Goal: Information Seeking & Learning: Understand process/instructions

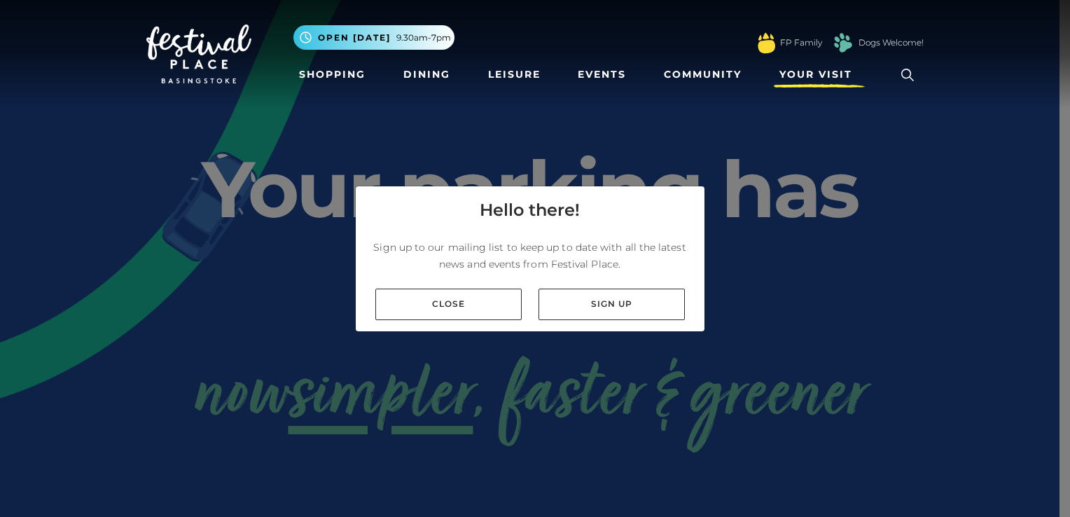
click at [818, 74] on span "Your Visit" at bounding box center [815, 74] width 73 height 15
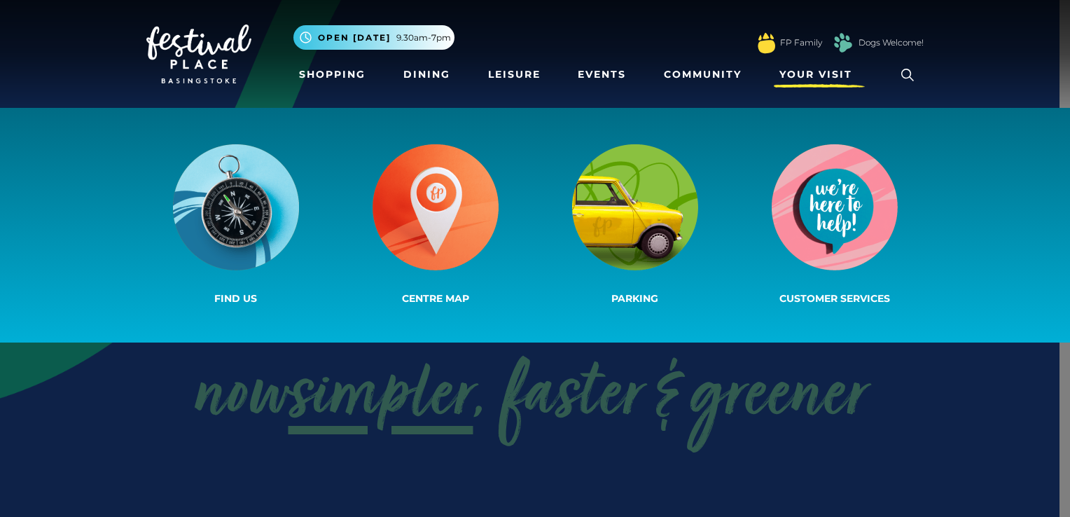
click at [814, 74] on span "Your Visit" at bounding box center [815, 74] width 73 height 15
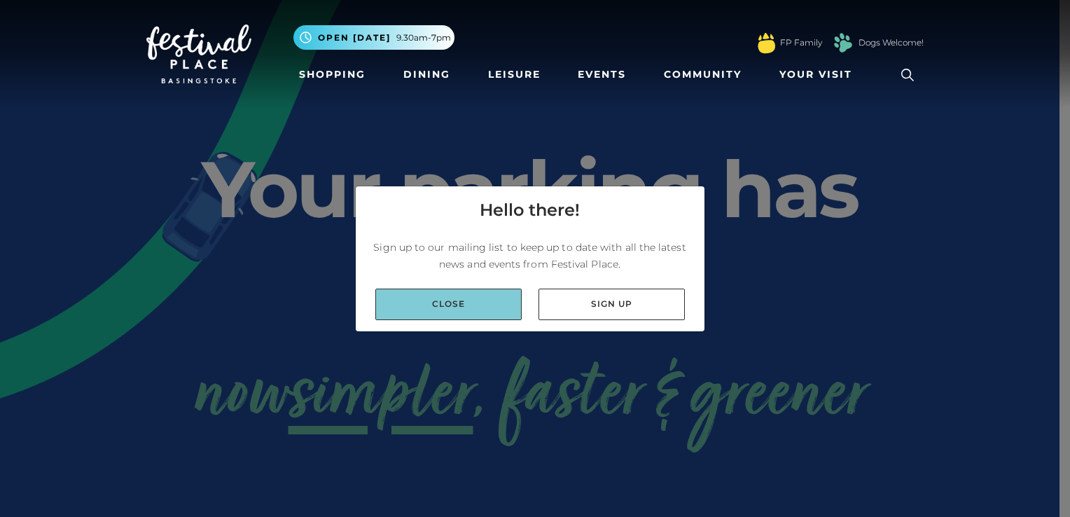
click at [476, 304] on link "Close" at bounding box center [448, 305] width 146 height 32
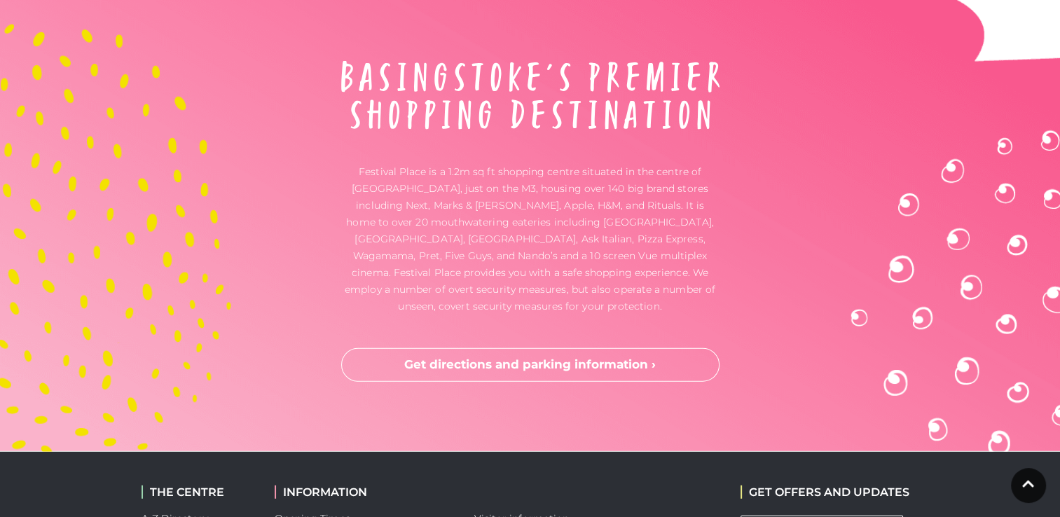
scroll to position [3695, 0]
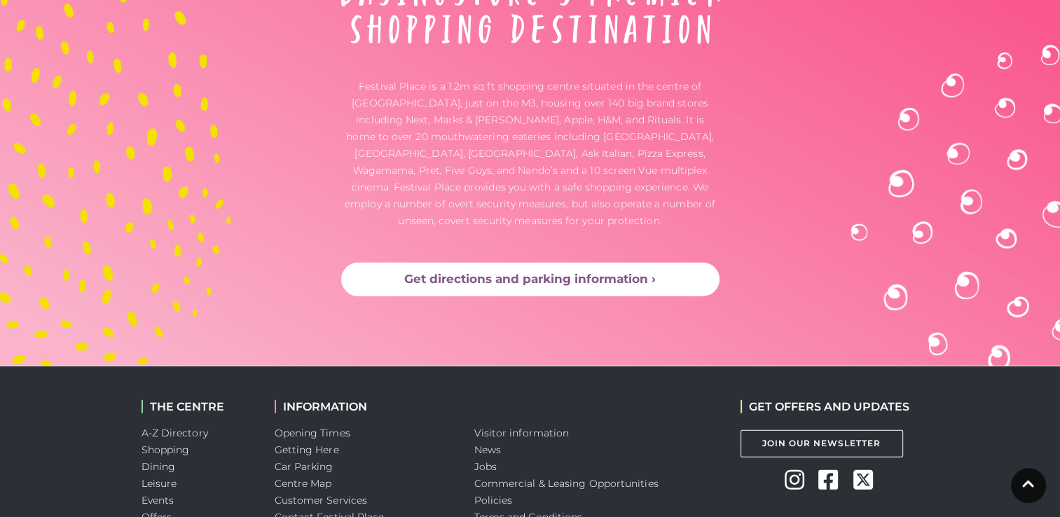
click at [517, 263] on link "Get directions and parking information ›" at bounding box center [530, 280] width 378 height 34
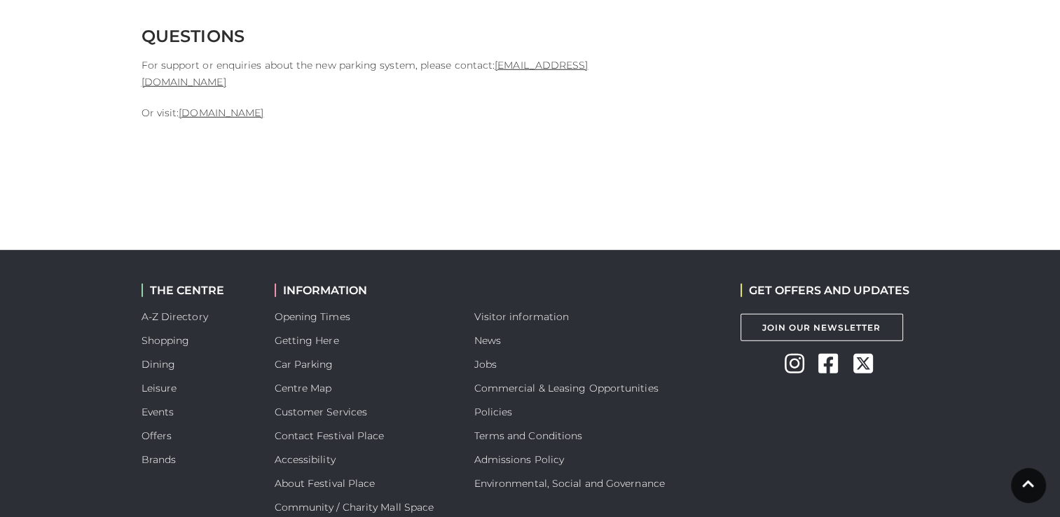
scroll to position [3805, 0]
